Goal: Information Seeking & Learning: Learn about a topic

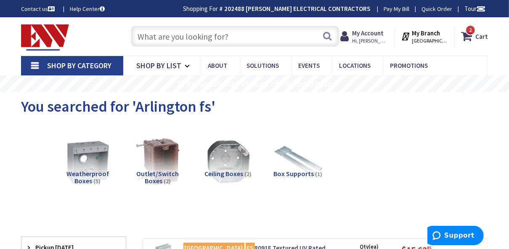
click at [208, 32] on input "text" at bounding box center [235, 36] width 209 height 21
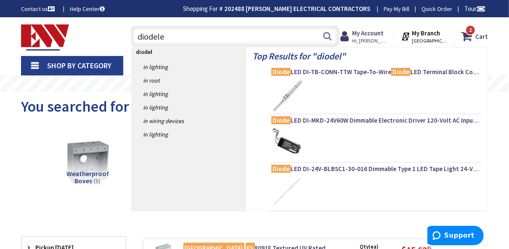
type input "diodeled"
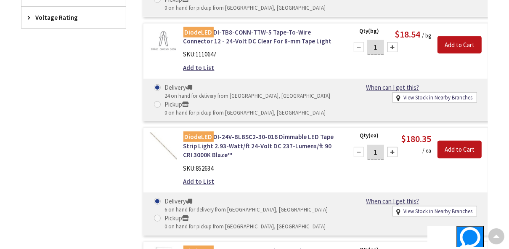
scroll to position [573, 0]
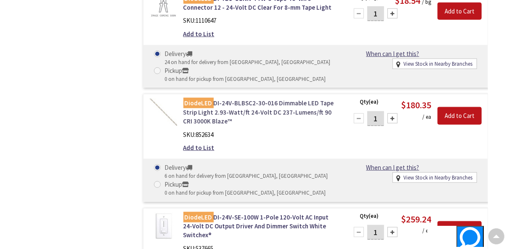
click at [250, 109] on link "DiodeLED DI-24V-BLBSC2-30-016 Dimmable LED Tape Strip Light 2.93-Watt/ft 24-Vol…" at bounding box center [261, 112] width 155 height 27
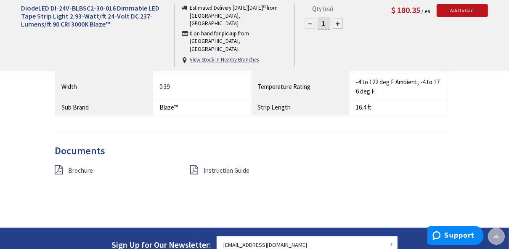
scroll to position [674, 0]
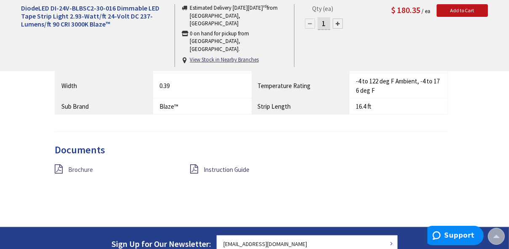
click at [81, 168] on span "Brochure" at bounding box center [80, 169] width 25 height 8
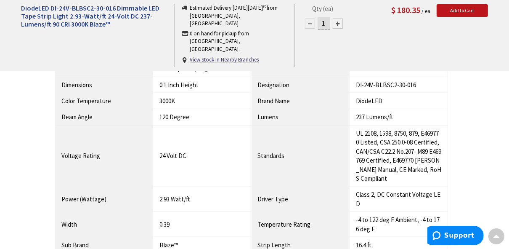
scroll to position [505, 0]
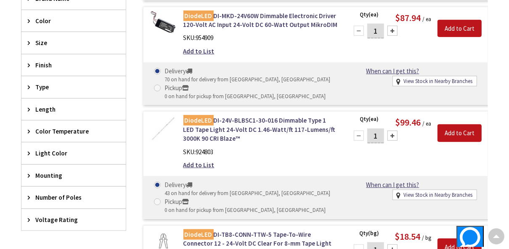
scroll to position [269, 0]
